Goal: Transaction & Acquisition: Purchase product/service

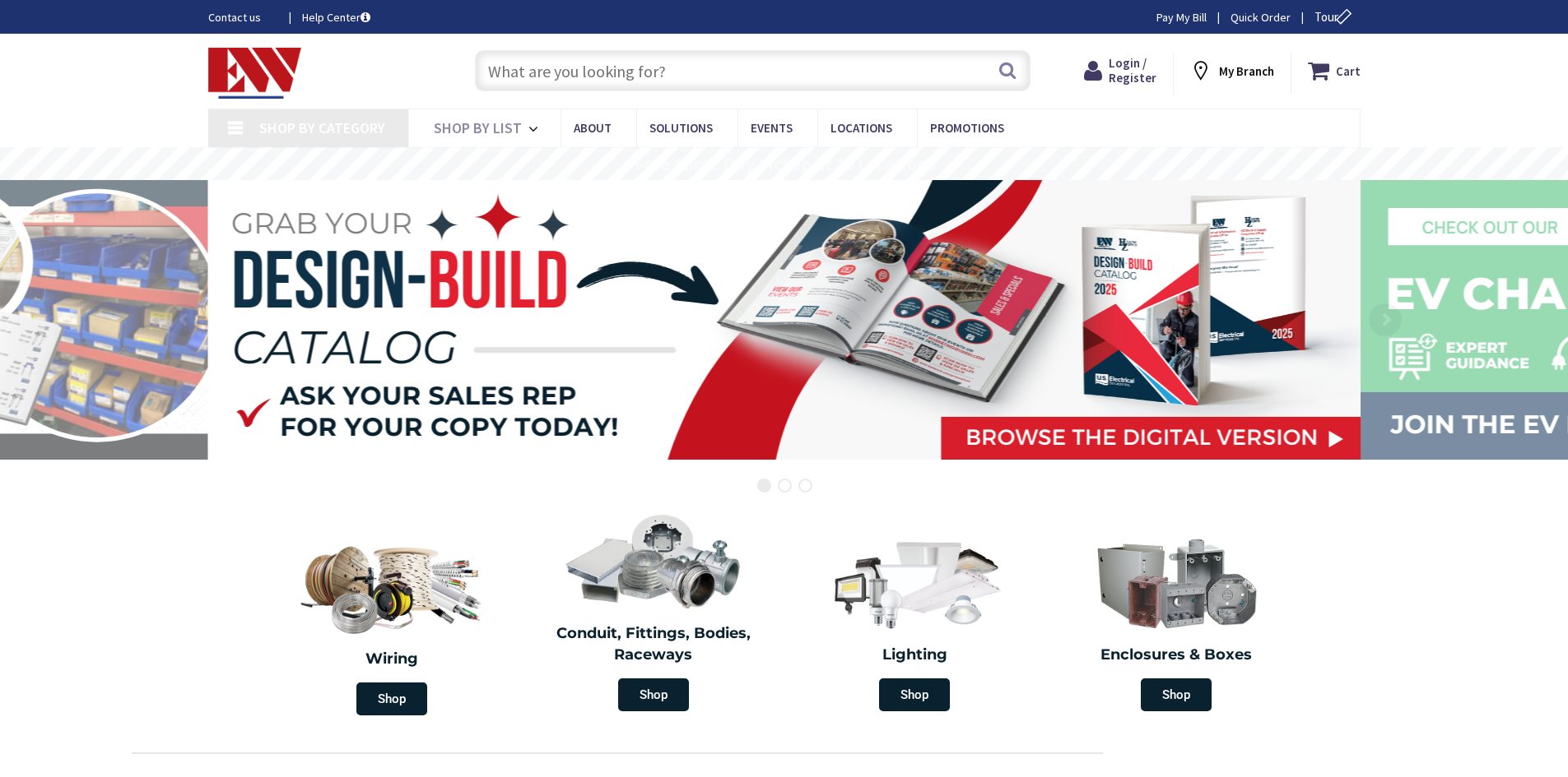
click at [624, 78] on input "text" at bounding box center [752, 71] width 555 height 41
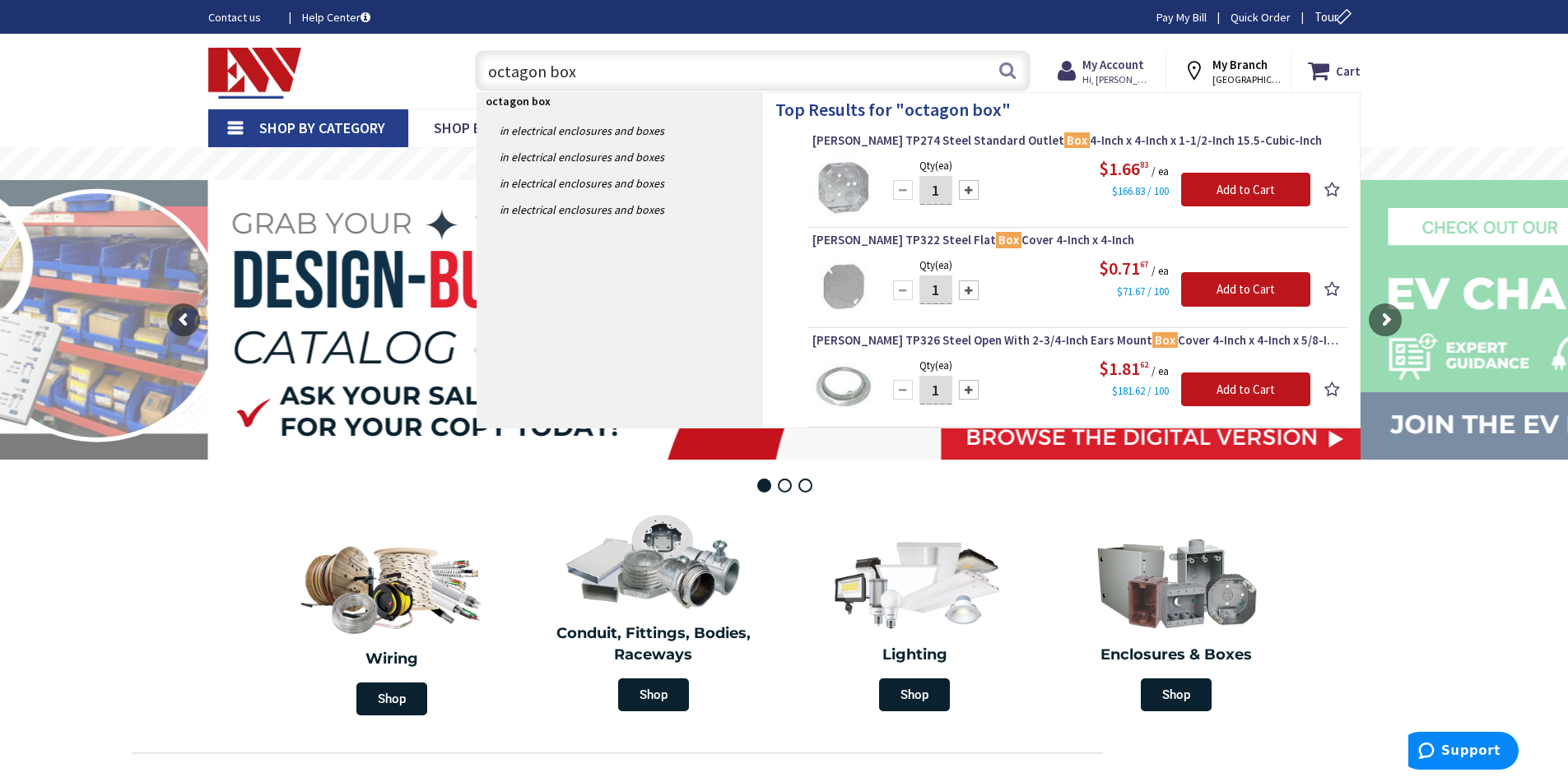
drag, startPoint x: 582, startPoint y: 67, endPoint x: 343, endPoint y: 89, distance: 240.0
click at [343, 89] on div "Toggle Nav octagon box octagon box Search Cart My Cart Close" at bounding box center [784, 71] width 1177 height 56
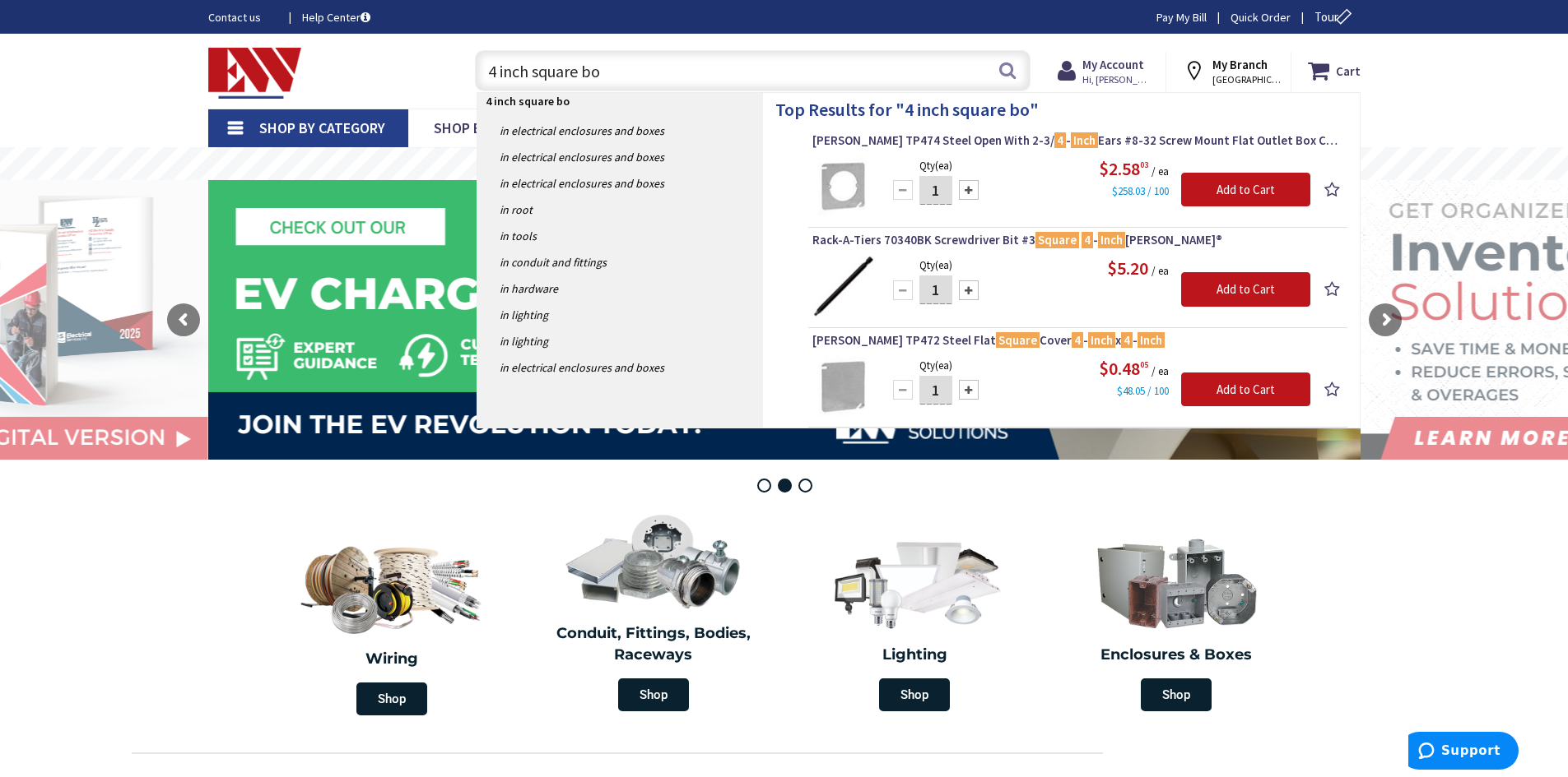
type input "4 inch square box"
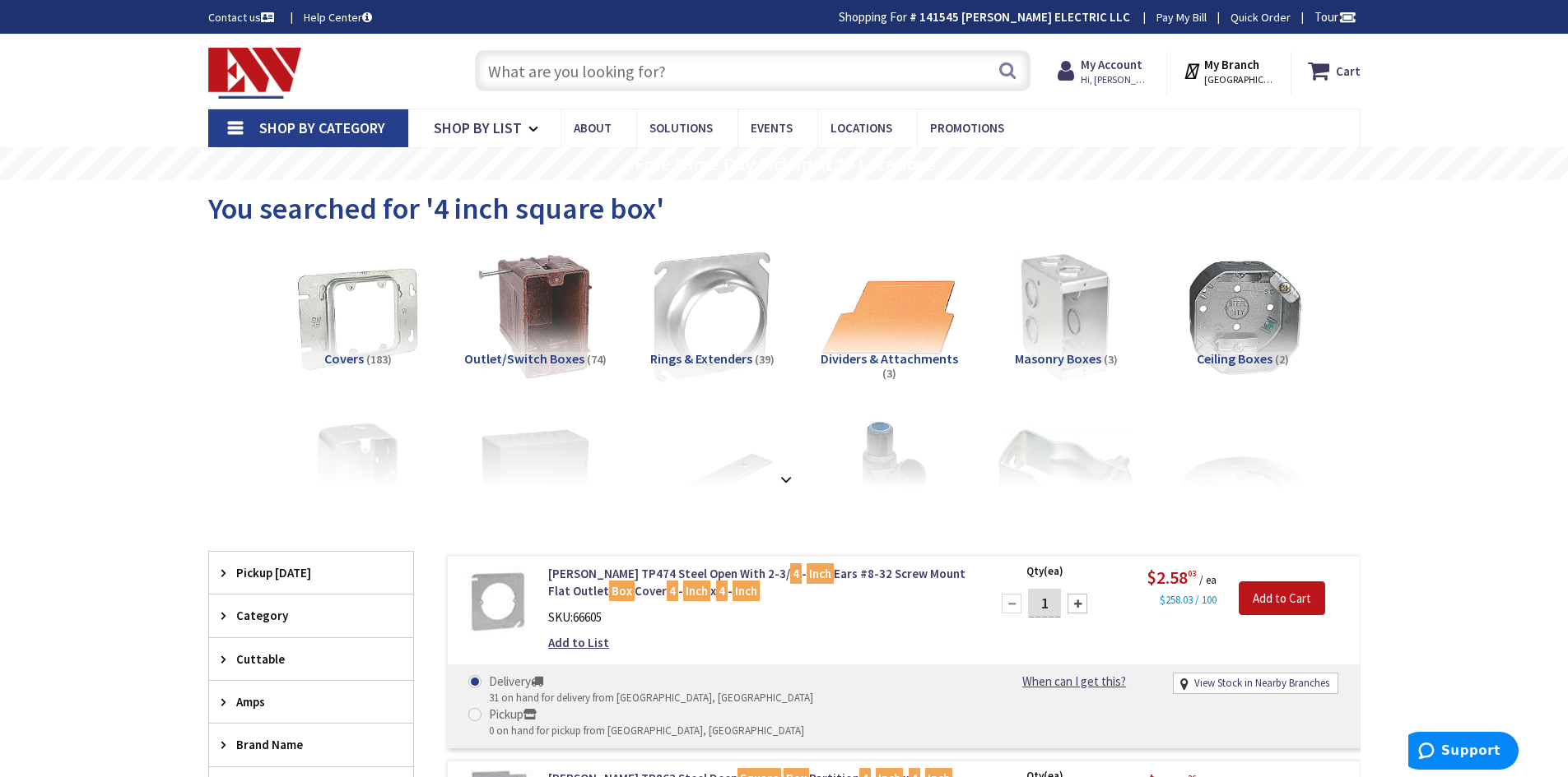
click at [770, 69] on input "text" at bounding box center [752, 71] width 555 height 41
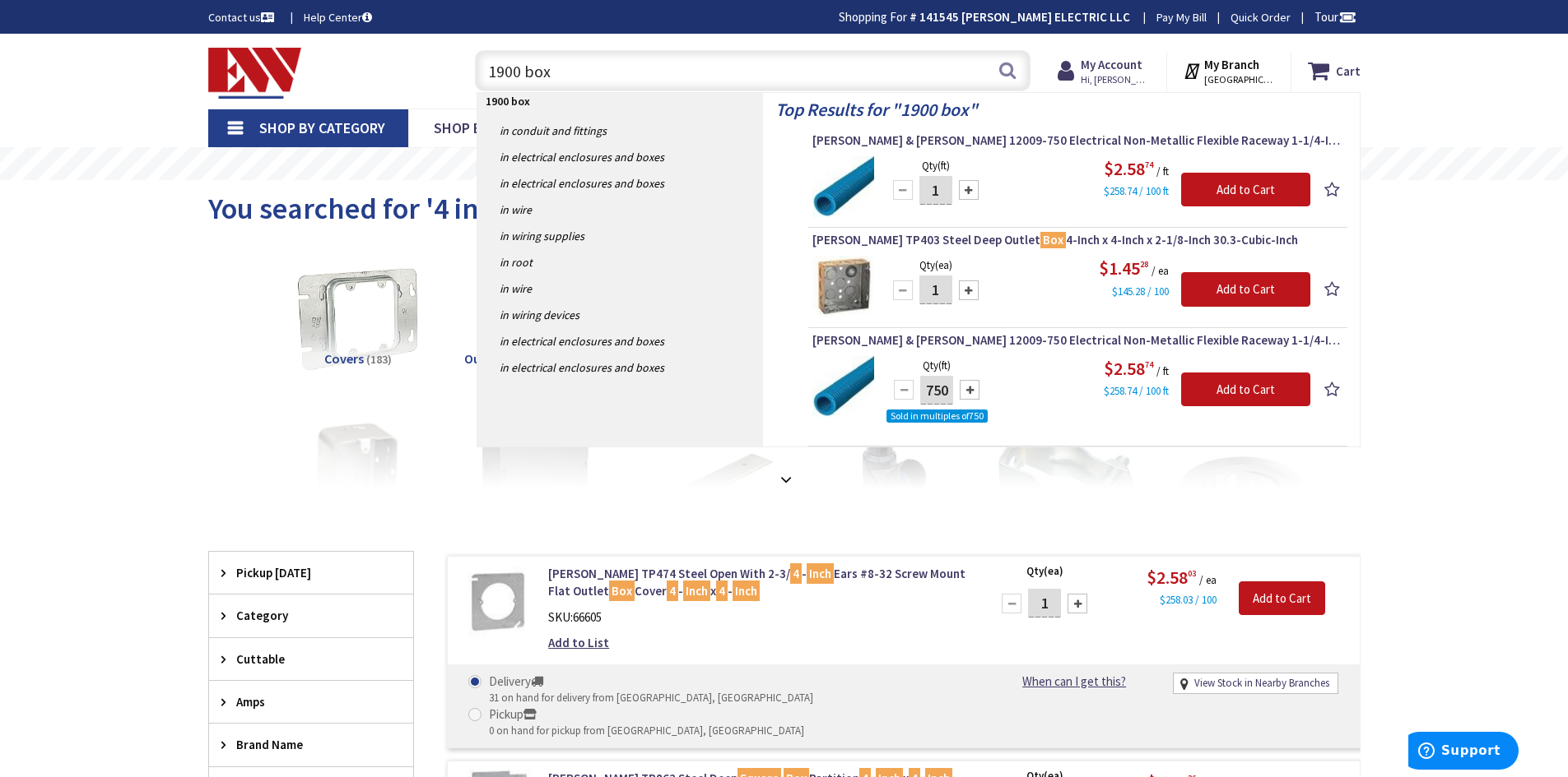
type input "1900 box"
